Goal: Information Seeking & Learning: Understand process/instructions

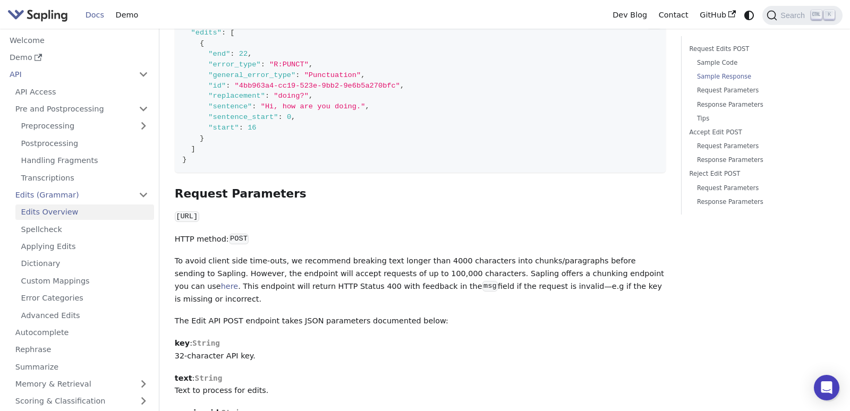
scroll to position [605, 0]
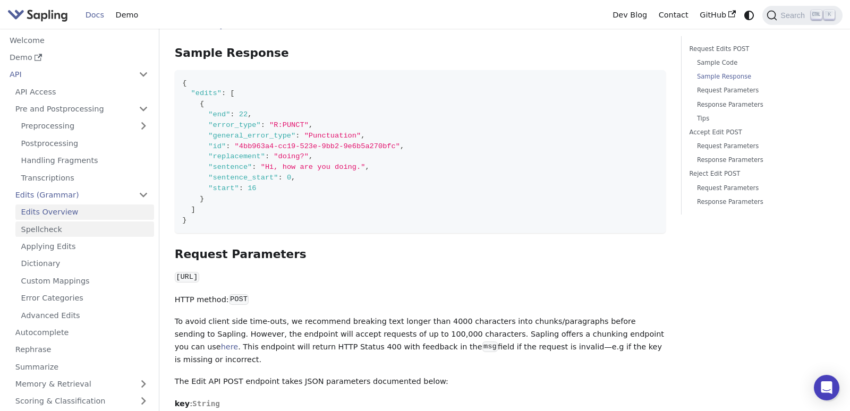
click at [50, 226] on link "Spellcheck" at bounding box center [84, 228] width 139 height 15
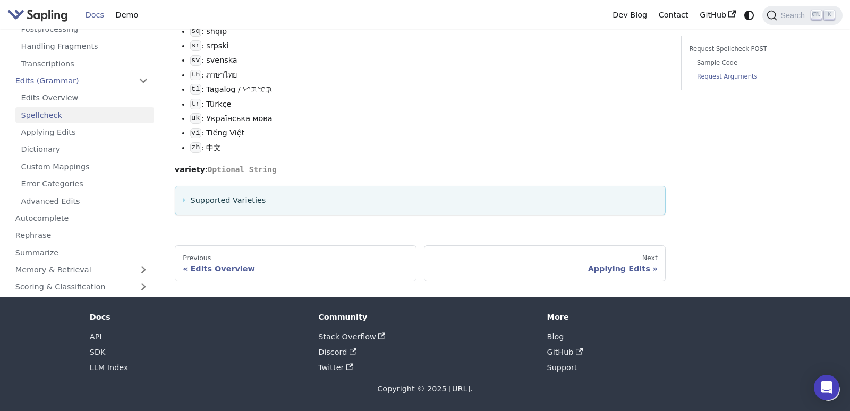
scroll to position [1416, 0]
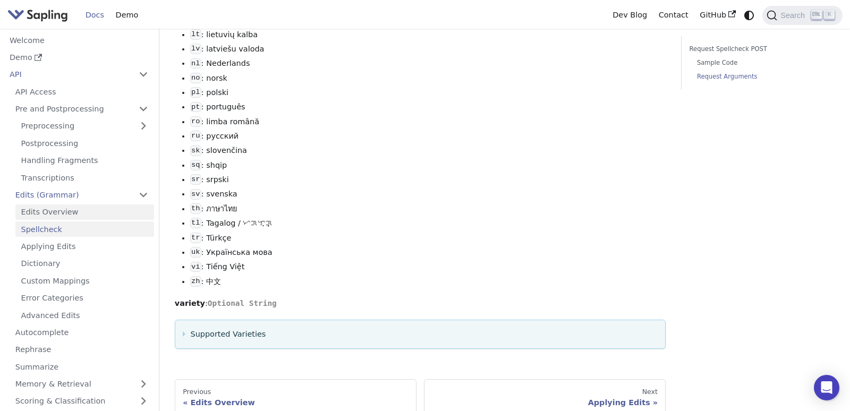
click at [63, 218] on link "Edits Overview" at bounding box center [84, 211] width 139 height 15
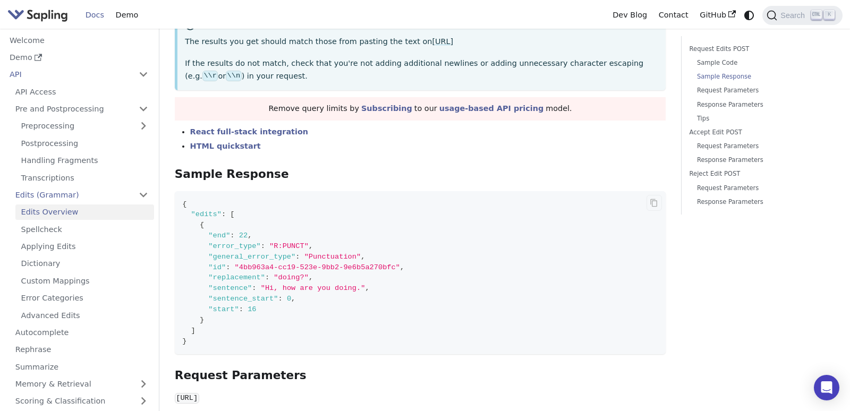
scroll to position [545, 0]
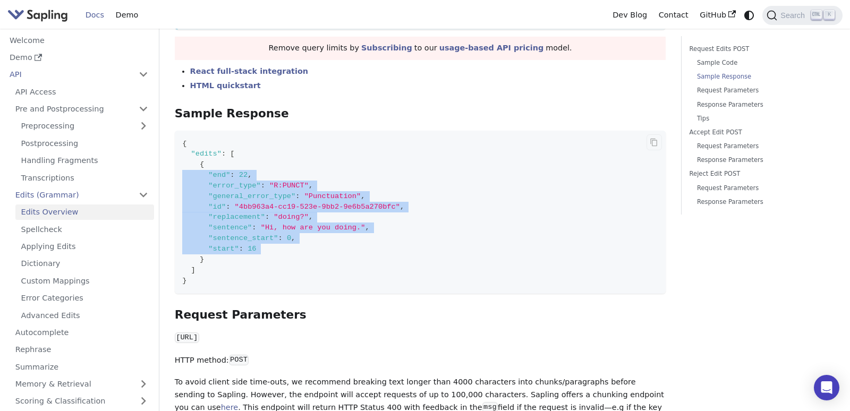
drag, startPoint x: 178, startPoint y: 174, endPoint x: 177, endPoint y: 258, distance: 83.4
click at [177, 258] on code "{ "edits" : [ { "end" : 22 , "error_type" : "R:PUNCT" , "general_error_type" : …" at bounding box center [420, 212] width 491 height 163
copy code ""end" : 22 , "error_type" : "R:PUNCT" , "general_error_type" : "Punctuation" , …"
click at [55, 225] on link "Spellcheck" at bounding box center [84, 228] width 139 height 15
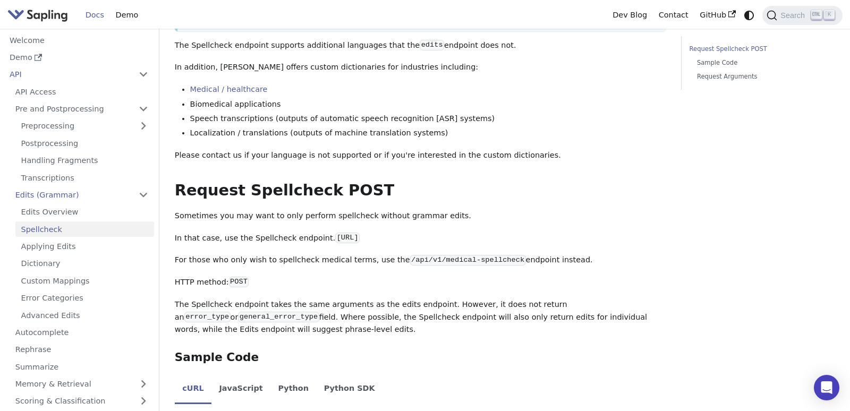
scroll to position [303, 0]
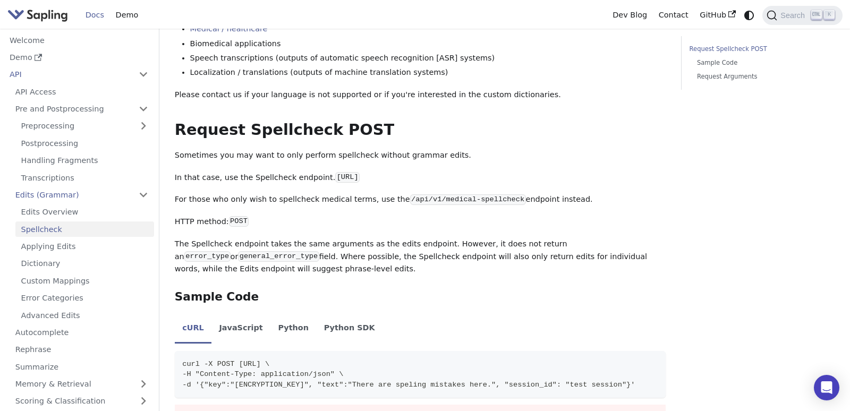
click at [359, 183] on code "[URL]" at bounding box center [347, 177] width 24 height 11
copy code "spellcheck"
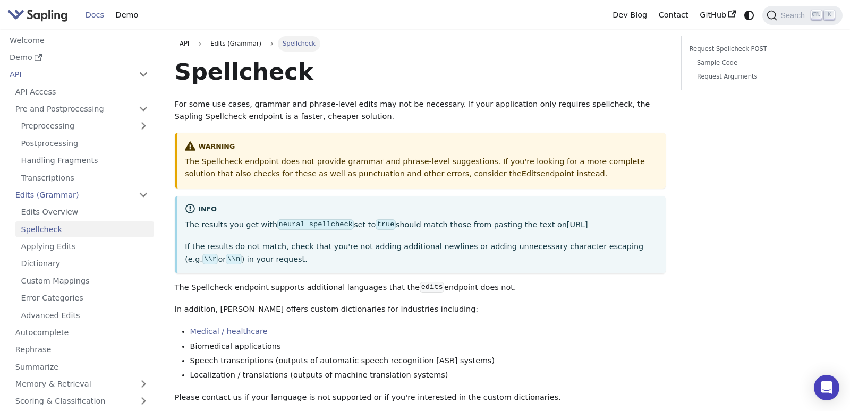
scroll to position [182, 0]
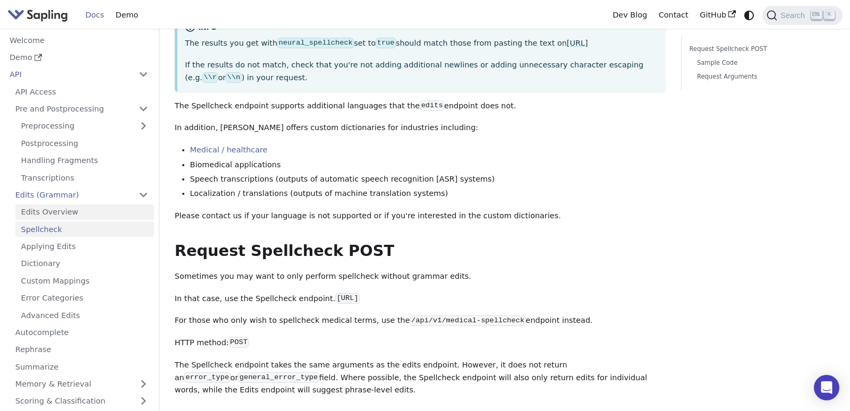
click at [62, 214] on link "Edits Overview" at bounding box center [84, 211] width 139 height 15
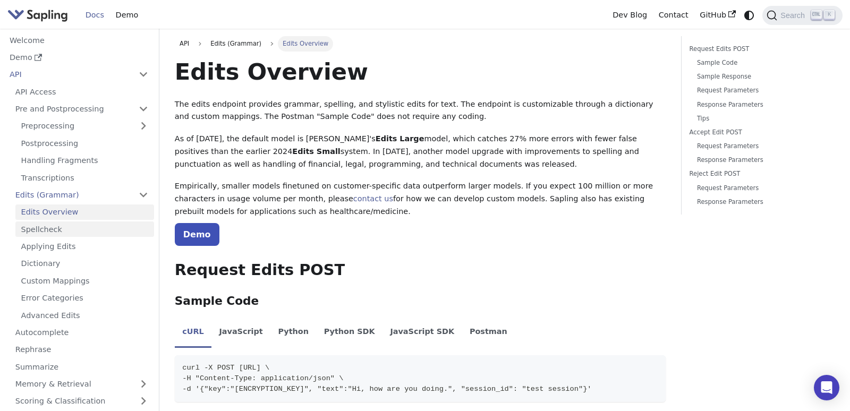
click at [57, 230] on link "Spellcheck" at bounding box center [84, 228] width 139 height 15
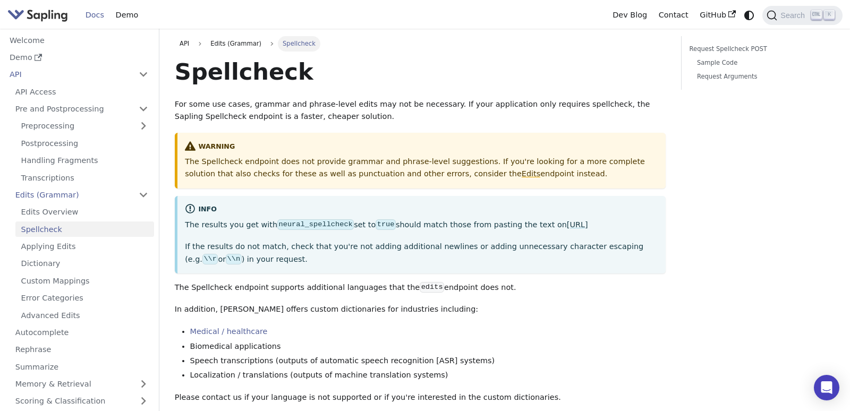
click at [361, 161] on p "The Spellcheck endpoint does not provide grammar and phrase-level suggestions. …" at bounding box center [421, 168] width 473 height 25
copy p "grammar"
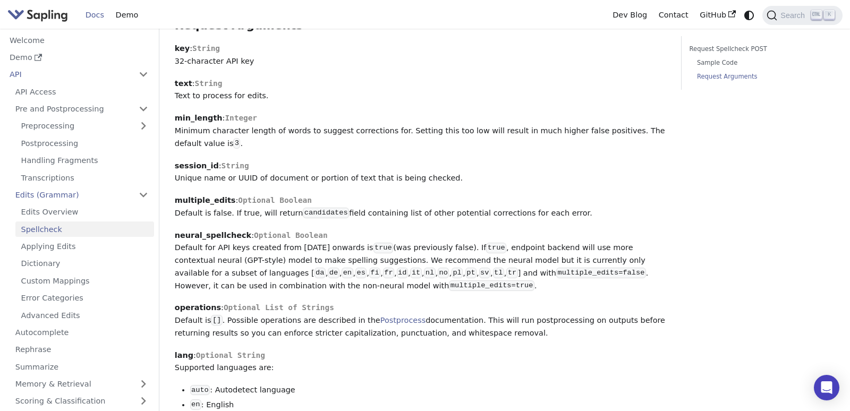
scroll to position [847, 0]
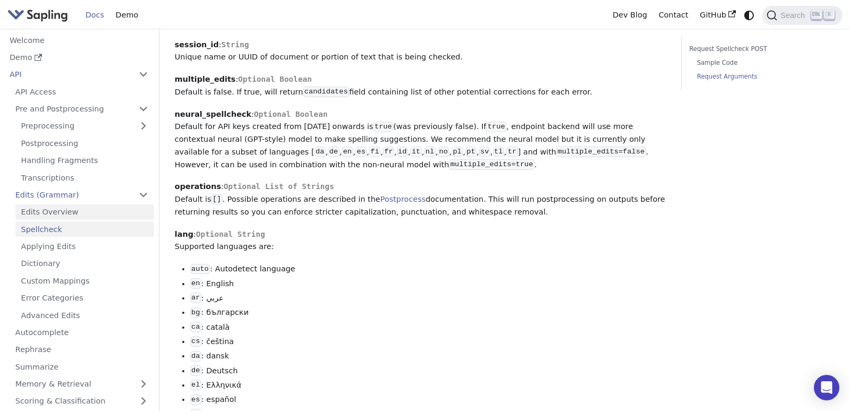
click at [47, 215] on link "Edits Overview" at bounding box center [84, 211] width 139 height 15
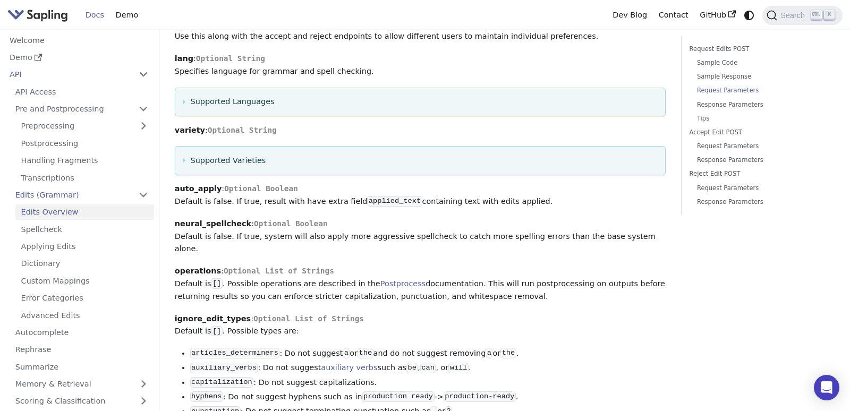
scroll to position [1211, 0]
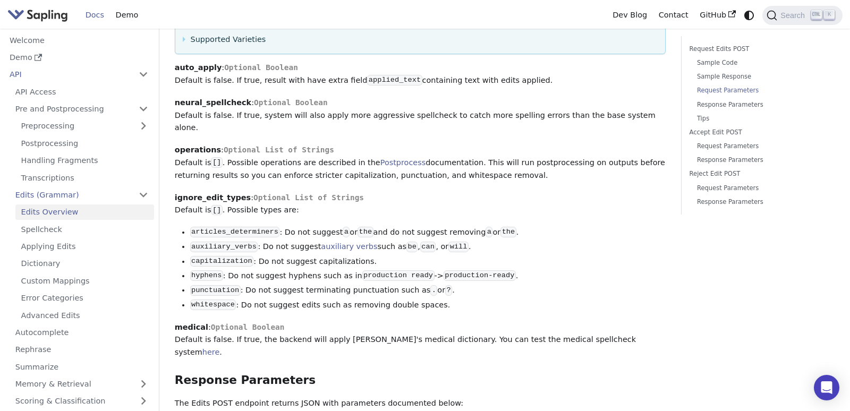
click at [408, 216] on p "ignore_edit_types : Optional List of Strings Default is [] . Possible types are:" at bounding box center [420, 204] width 491 height 25
drag, startPoint x: 174, startPoint y: 201, endPoint x: 250, endPoint y: 202, distance: 75.9
copy strong "ignore_edit_types"
click at [236, 267] on code "capitalization" at bounding box center [222, 261] width 64 height 11
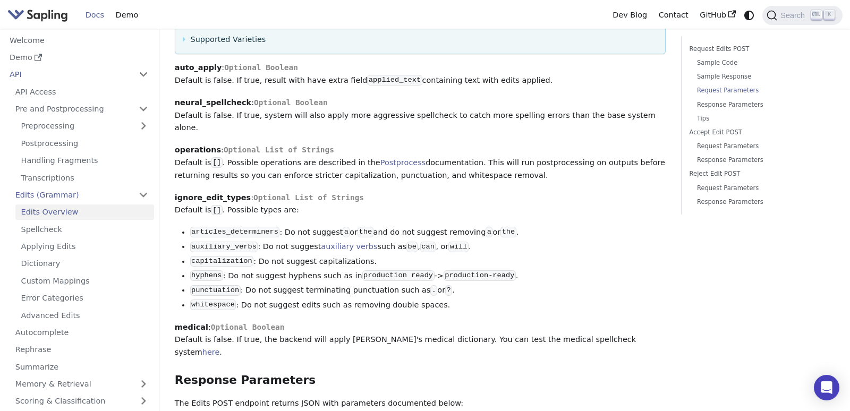
click at [236, 267] on code "capitalization" at bounding box center [222, 261] width 64 height 11
copy code "capitalization"
